Goal: Transaction & Acquisition: Book appointment/travel/reservation

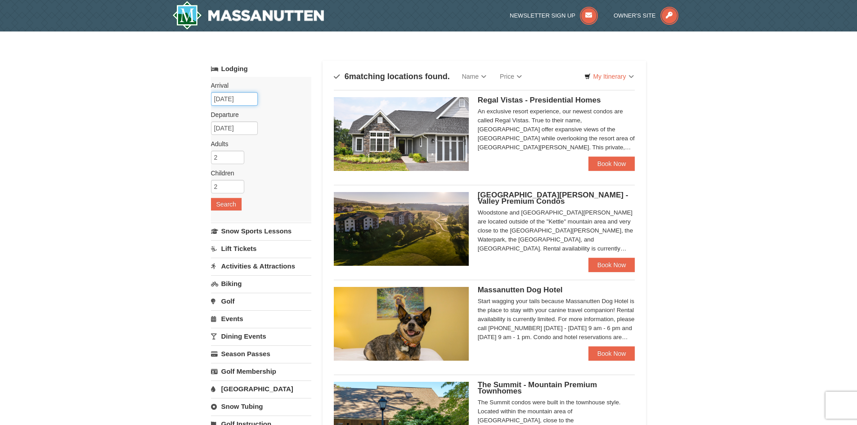
click at [231, 99] on input "[DATE]" at bounding box center [234, 98] width 47 height 13
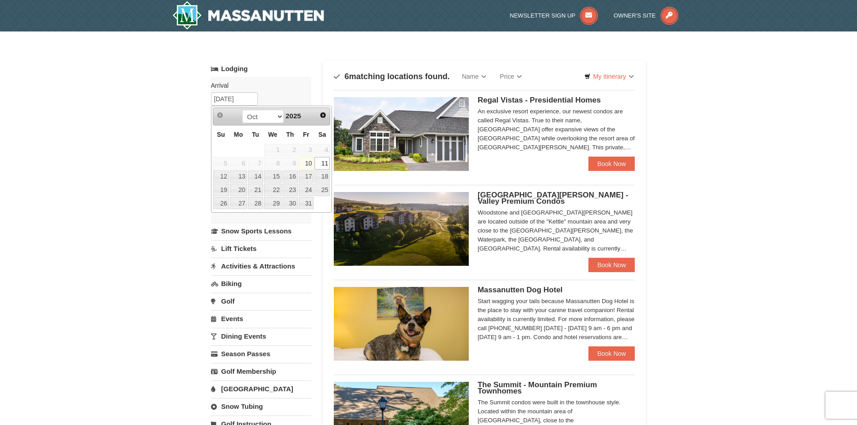
click at [308, 161] on link "10" at bounding box center [306, 163] width 15 height 13
type input "[DATE]"
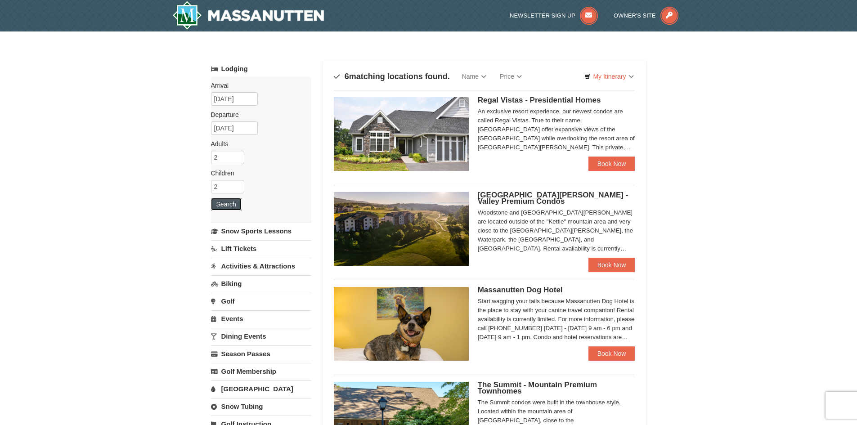
click at [219, 206] on button "Search" at bounding box center [226, 204] width 31 height 13
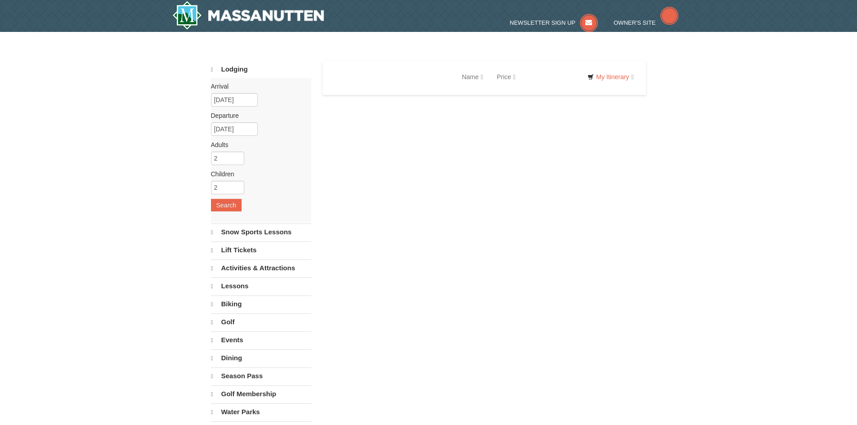
select select "10"
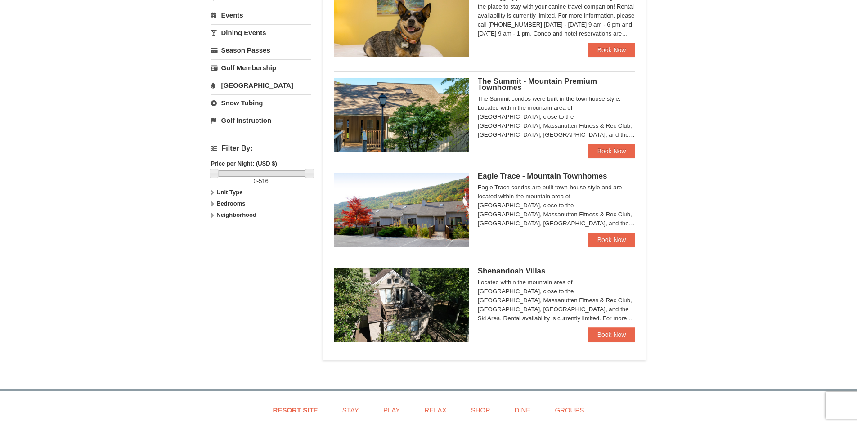
scroll to position [315, 0]
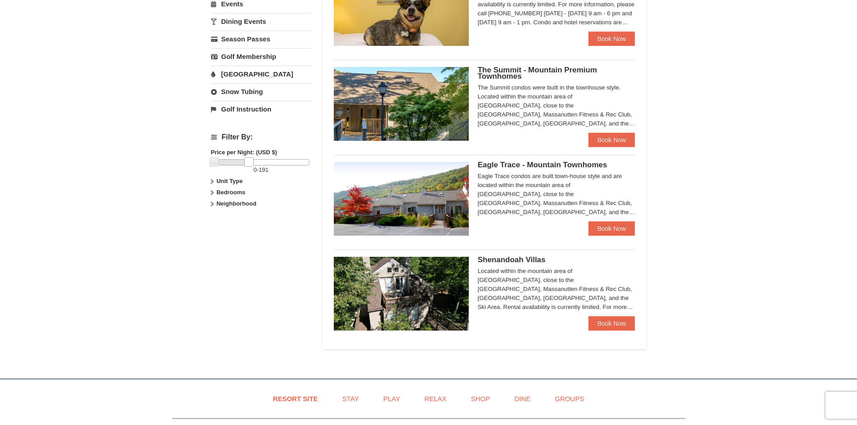
drag, startPoint x: 311, startPoint y: 162, endPoint x: 250, endPoint y: 166, distance: 61.7
click at [250, 166] on link at bounding box center [248, 161] width 9 height 9
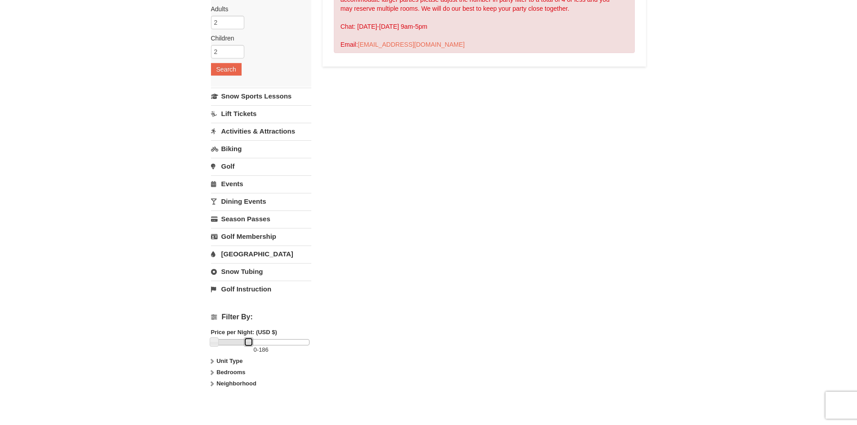
scroll to position [180, 0]
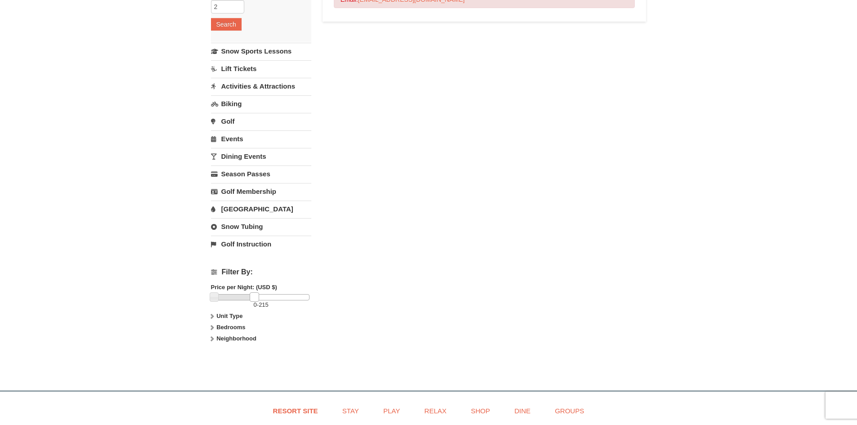
drag, startPoint x: 247, startPoint y: 298, endPoint x: 253, endPoint y: 299, distance: 5.9
click at [253, 299] on link at bounding box center [254, 296] width 9 height 9
drag, startPoint x: 255, startPoint y: 298, endPoint x: 260, endPoint y: 299, distance: 6.0
click at [260, 299] on link at bounding box center [255, 296] width 9 height 9
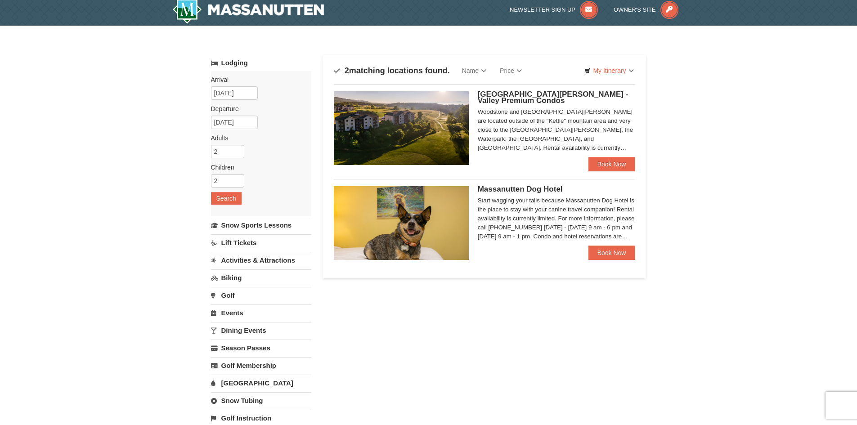
scroll to position [0, 0]
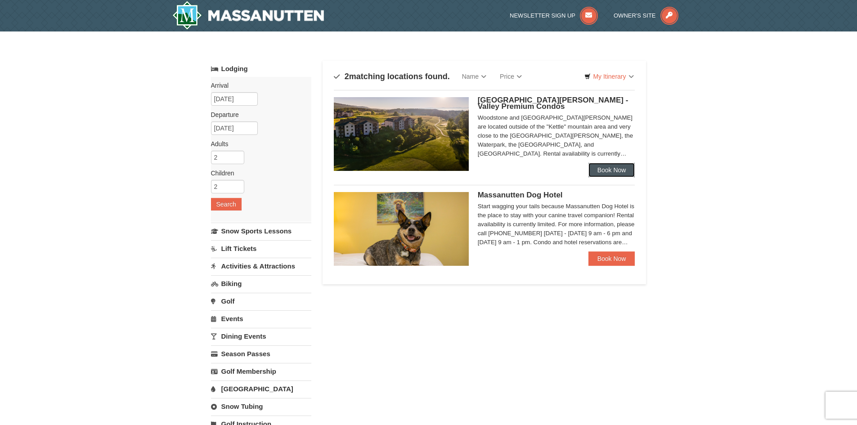
click at [607, 170] on link "Book Now" at bounding box center [611, 170] width 47 height 14
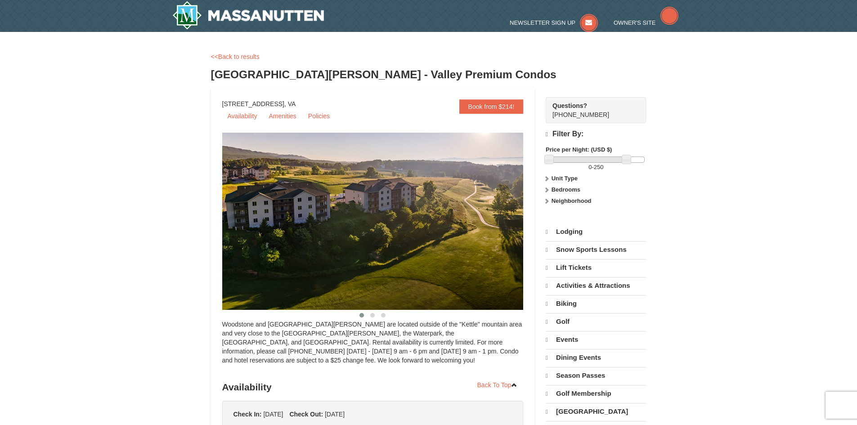
select select "10"
